Goal: Task Accomplishment & Management: Use online tool/utility

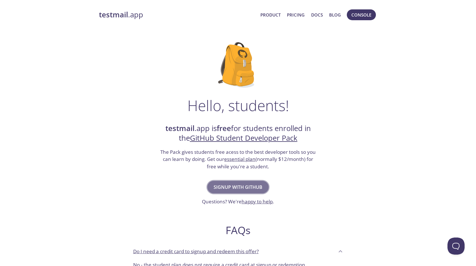
click at [242, 184] on span "Signup with GitHub" at bounding box center [237, 187] width 49 height 8
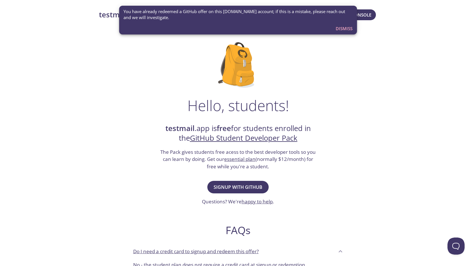
click at [387, 28] on div "testmail .app Product Pricing Docs Blog Console Hello, students! testmail .app …" at bounding box center [238, 253] width 476 height 495
click at [348, 29] on span "Dismiss" at bounding box center [343, 28] width 17 height 7
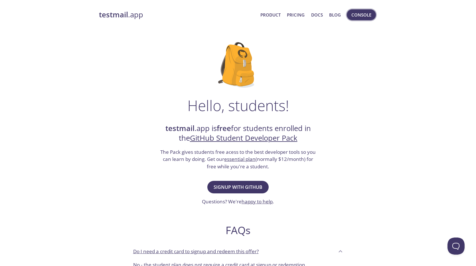
click at [368, 15] on span "Console" at bounding box center [361, 14] width 20 height 7
